Goal: Task Accomplishment & Management: Use online tool/utility

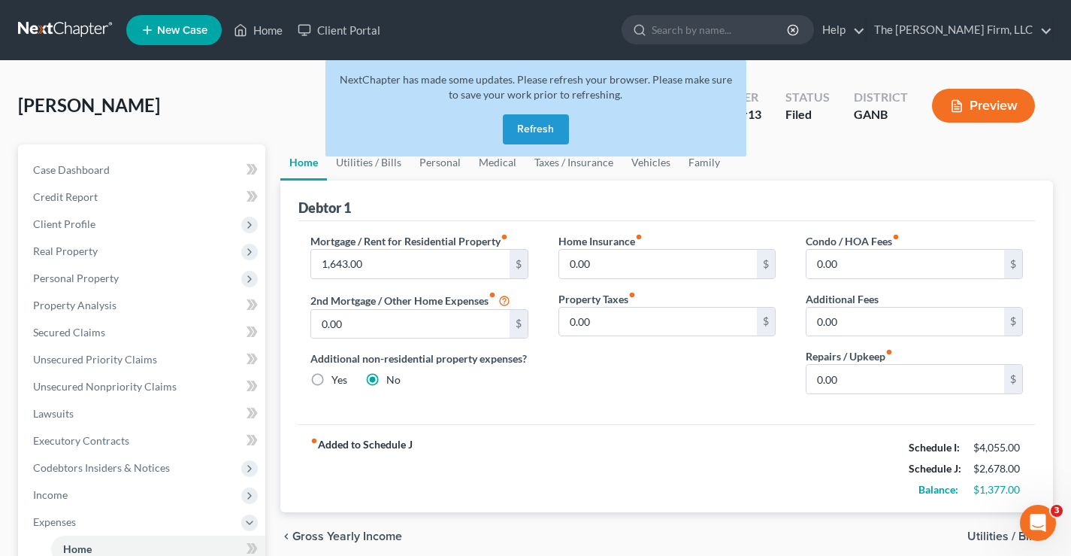
click at [88, 32] on link at bounding box center [66, 30] width 96 height 27
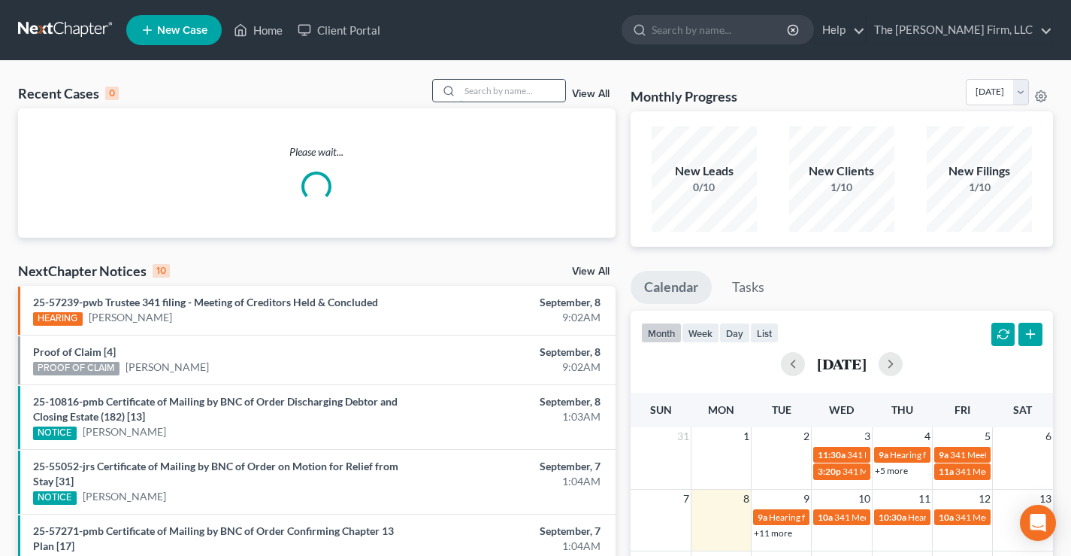
click at [480, 92] on input "search" at bounding box center [512, 91] width 105 height 22
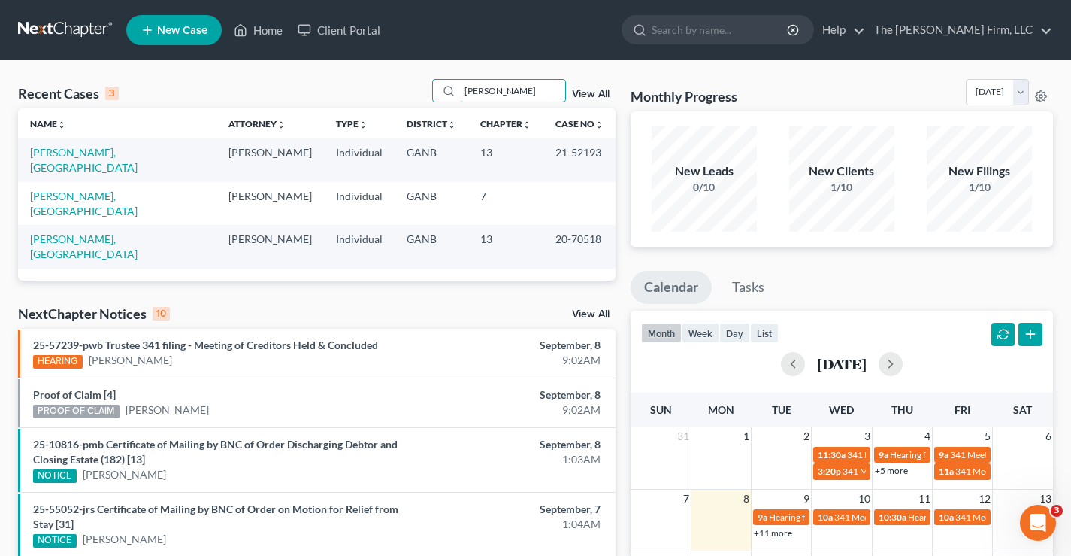
drag, startPoint x: 475, startPoint y: 93, endPoint x: 598, endPoint y: 93, distance: 122.5
click at [598, 93] on div "whyte View All" at bounding box center [523, 90] width 183 height 23
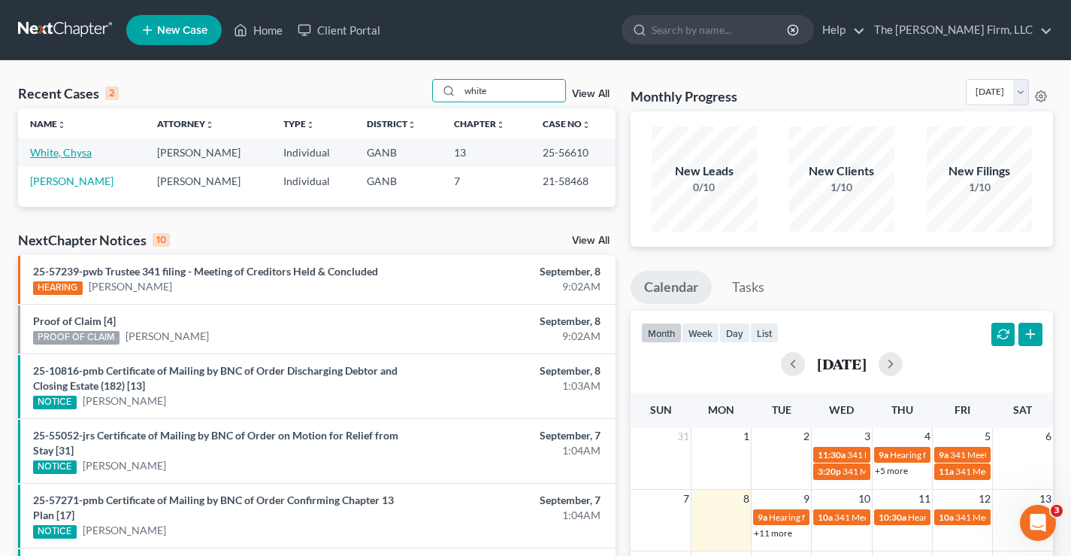
type input "white"
click at [76, 151] on link "White, Chysa" at bounding box center [61, 152] width 62 height 13
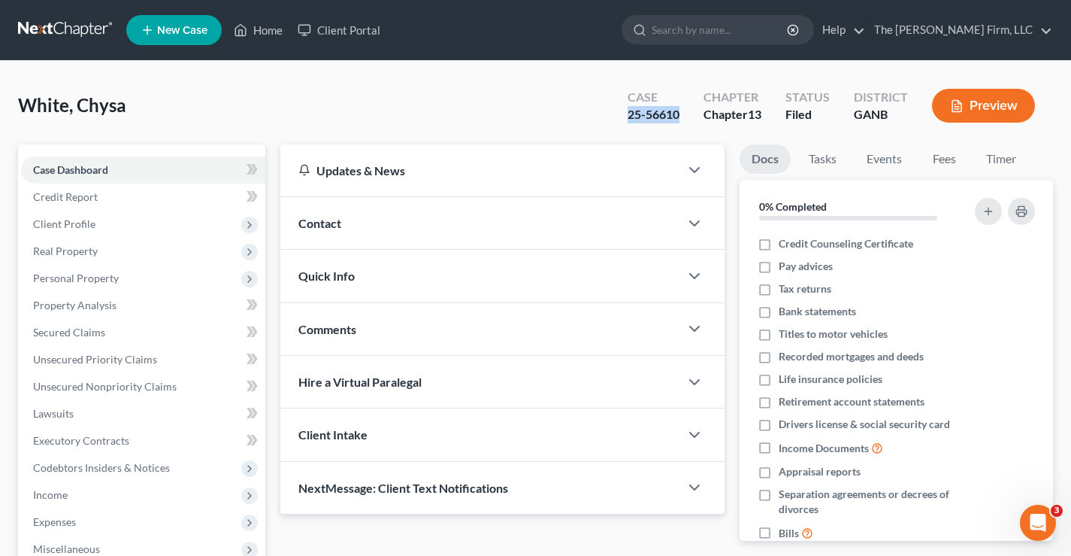
drag, startPoint x: 623, startPoint y: 117, endPoint x: 681, endPoint y: 114, distance: 58.0
click at [681, 114] on div "Case 25-56610" at bounding box center [654, 107] width 76 height 44
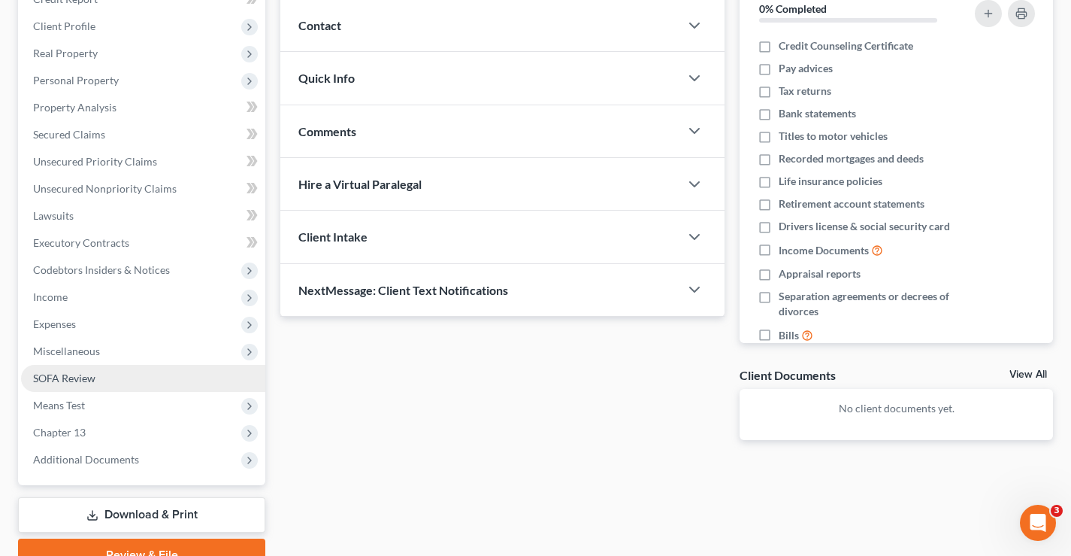
scroll to position [271, 0]
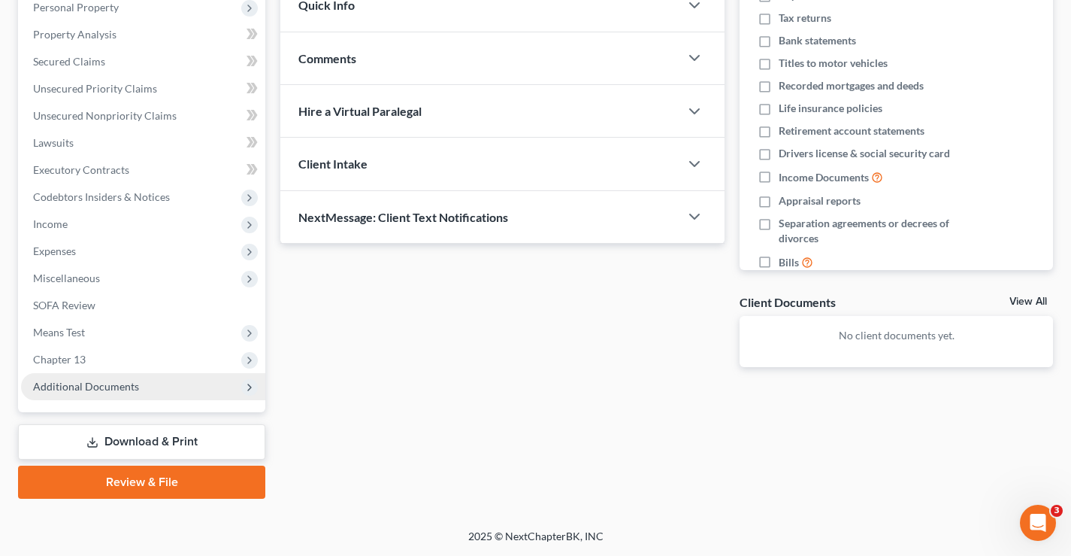
click at [129, 386] on span "Additional Documents" at bounding box center [86, 386] width 106 height 13
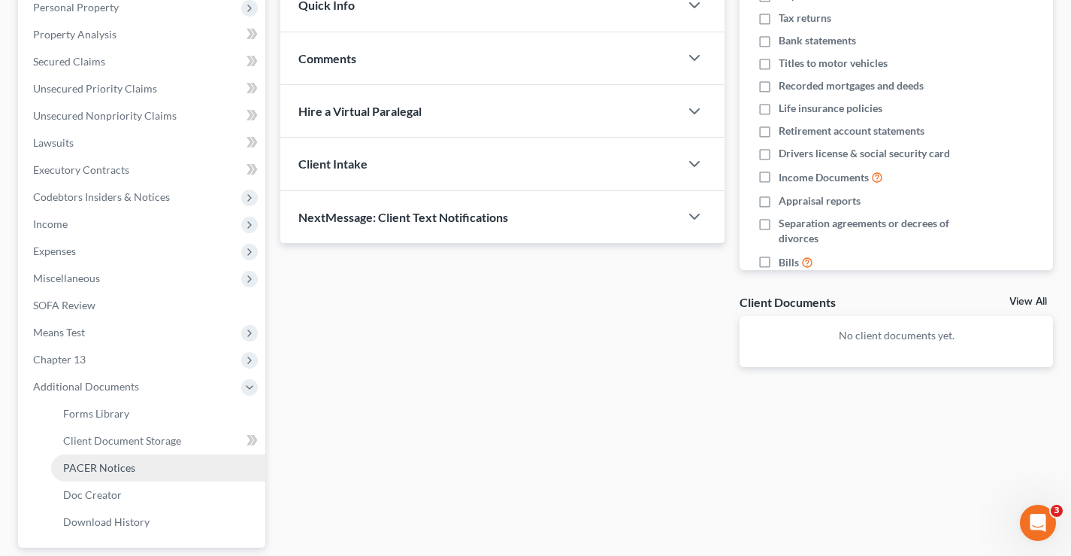
click at [65, 464] on span "PACER Notices" at bounding box center [99, 467] width 72 height 13
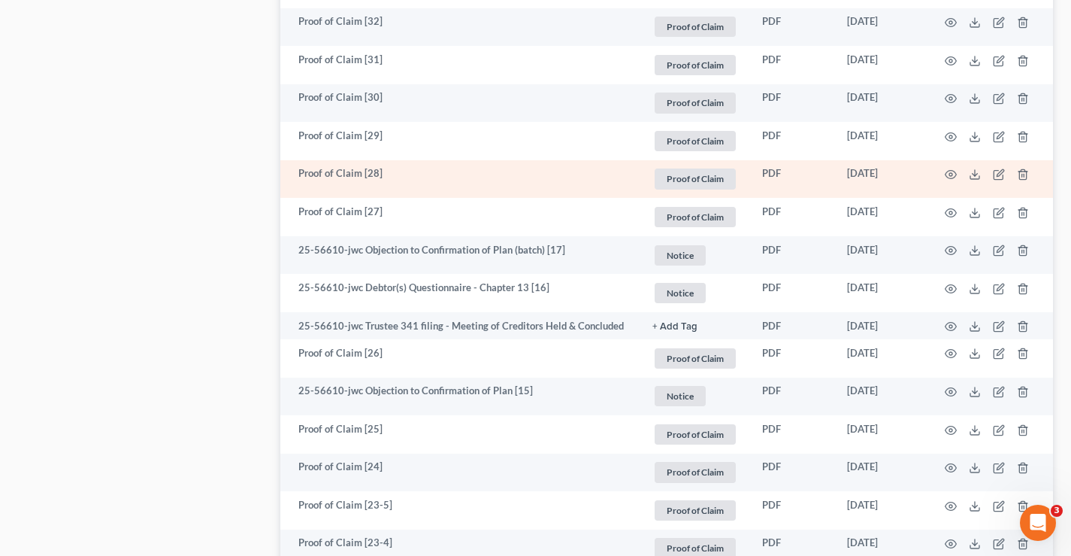
scroll to position [1353, 0]
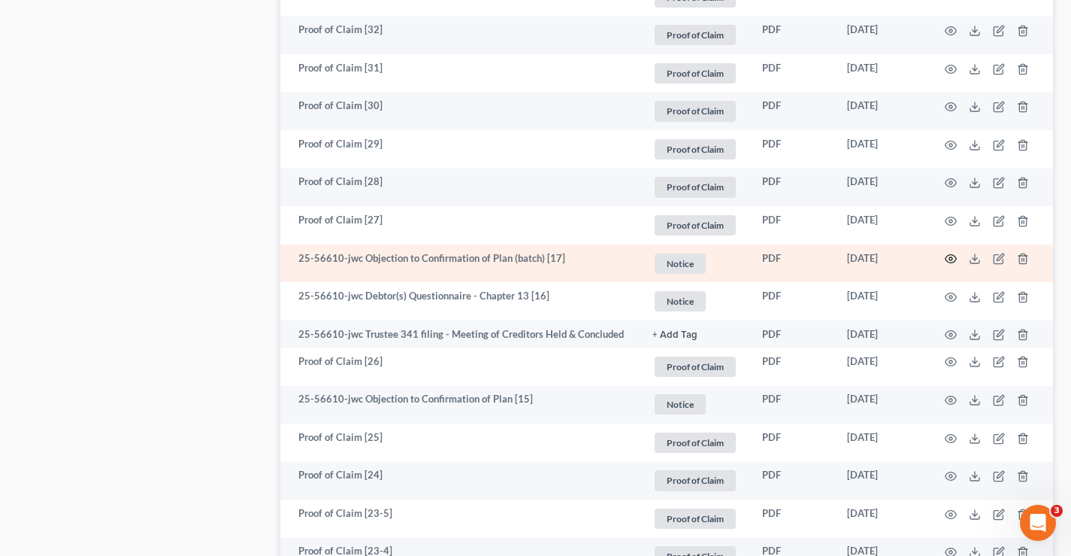
click at [949, 258] on icon "button" at bounding box center [951, 259] width 12 height 12
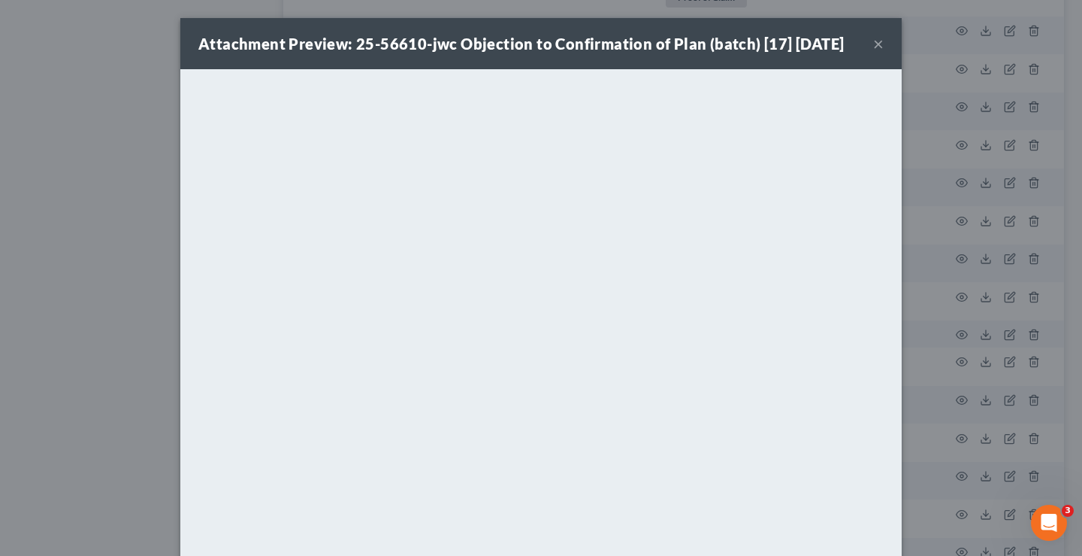
drag, startPoint x: 874, startPoint y: 46, endPoint x: 837, endPoint y: 47, distance: 37.6
click at [874, 47] on button "×" at bounding box center [878, 44] width 11 height 18
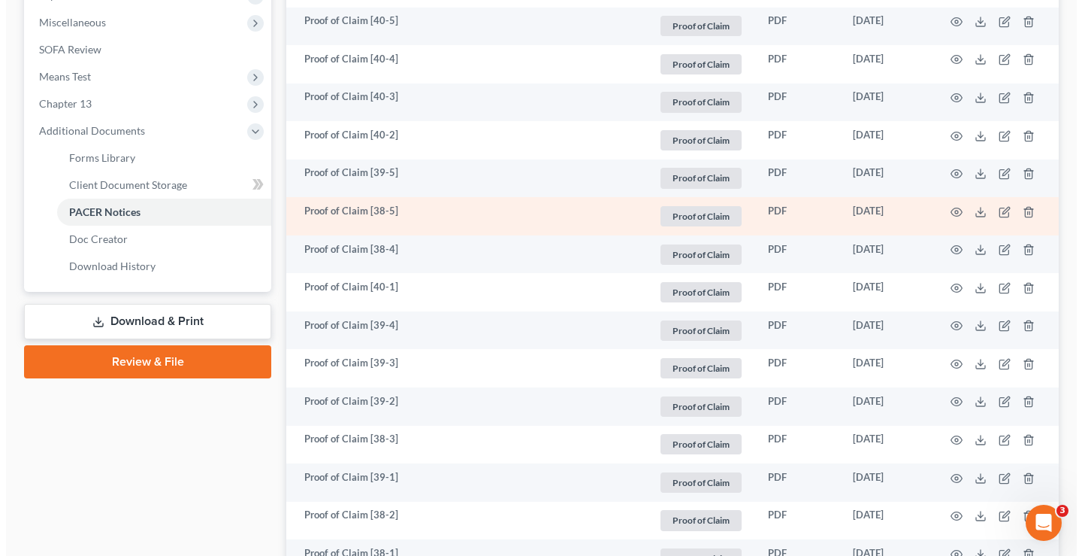
scroll to position [301, 0]
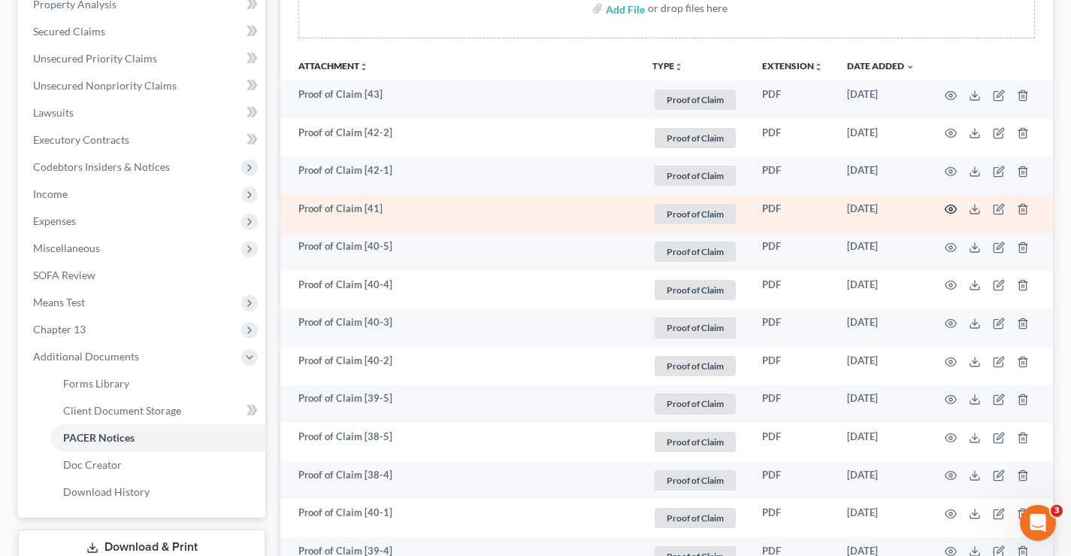
click at [946, 209] on icon "button" at bounding box center [951, 209] width 11 height 8
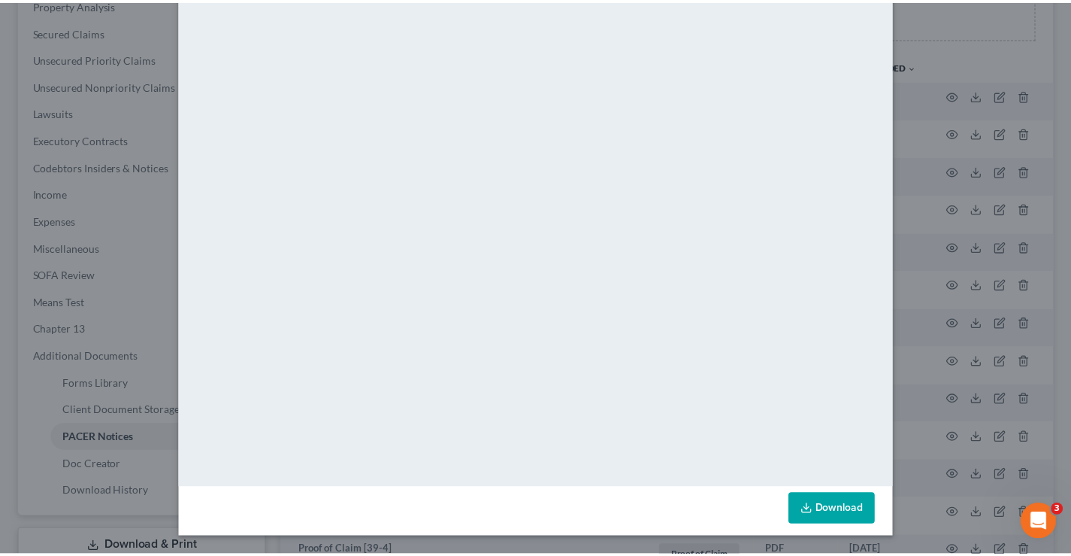
scroll to position [0, 0]
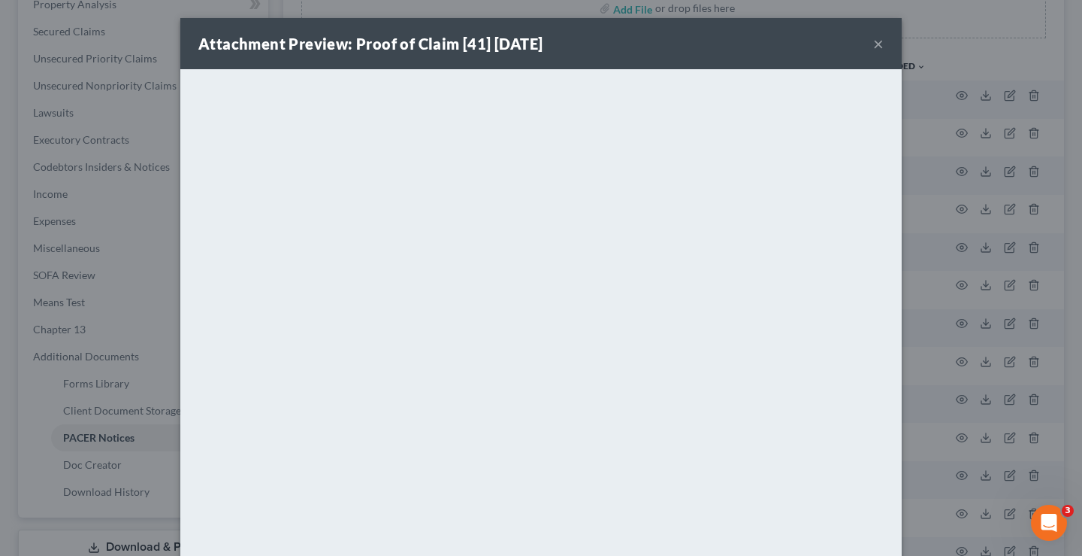
click at [873, 44] on button "×" at bounding box center [878, 44] width 11 height 18
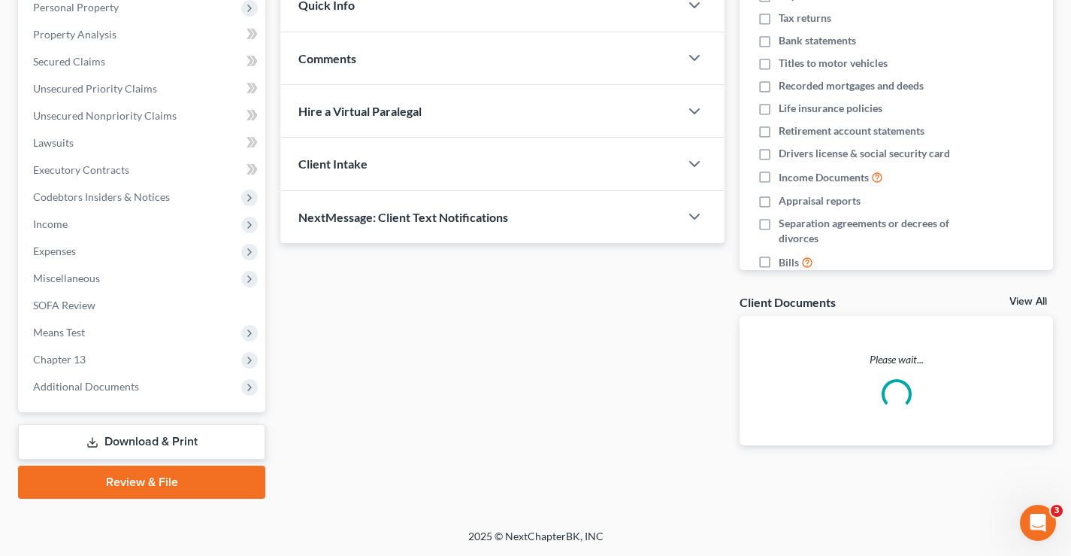
scroll to position [271, 0]
